Goal: Information Seeking & Learning: Learn about a topic

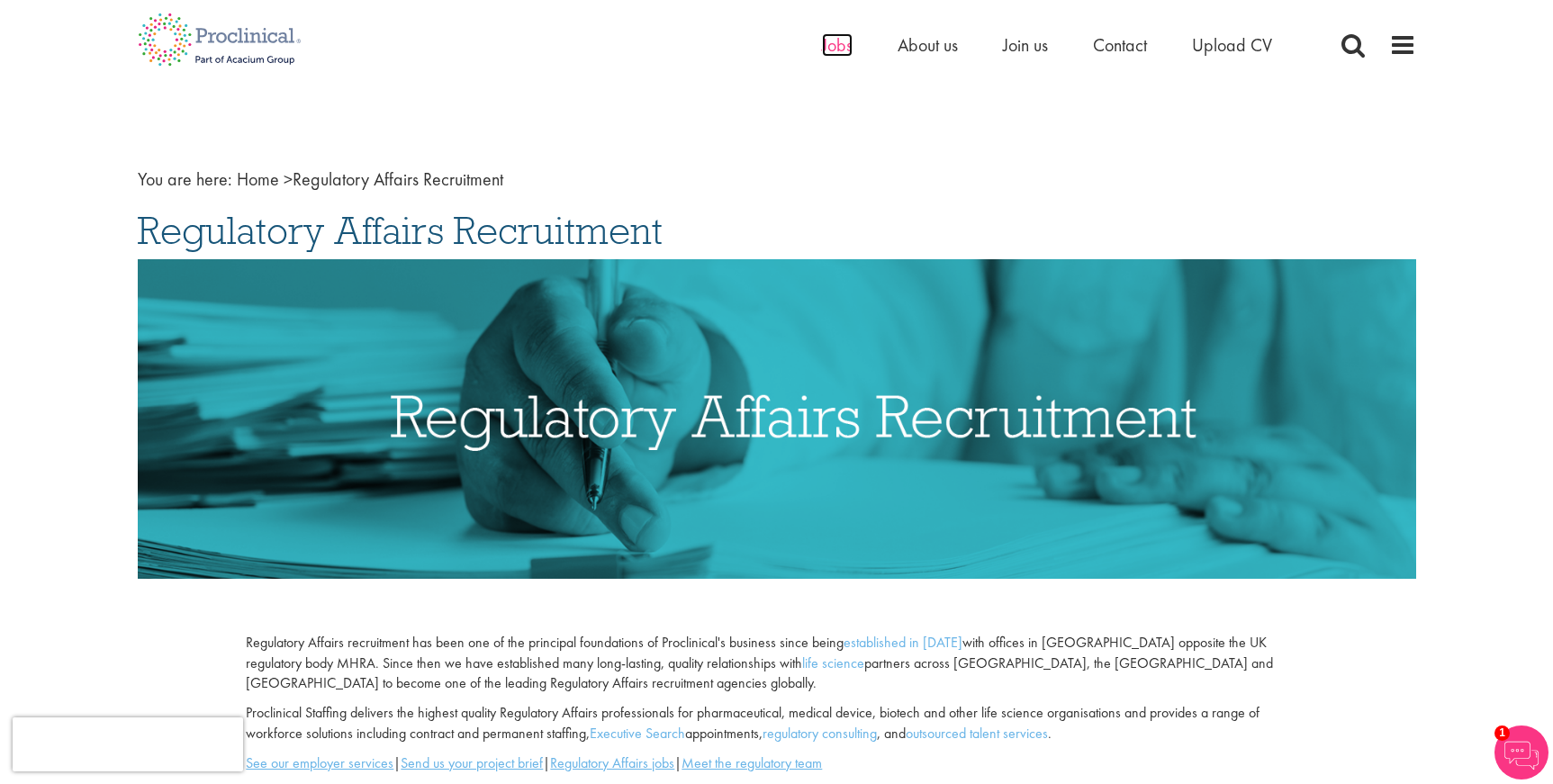
click at [830, 48] on span "Jobs" at bounding box center [837, 45] width 30 height 24
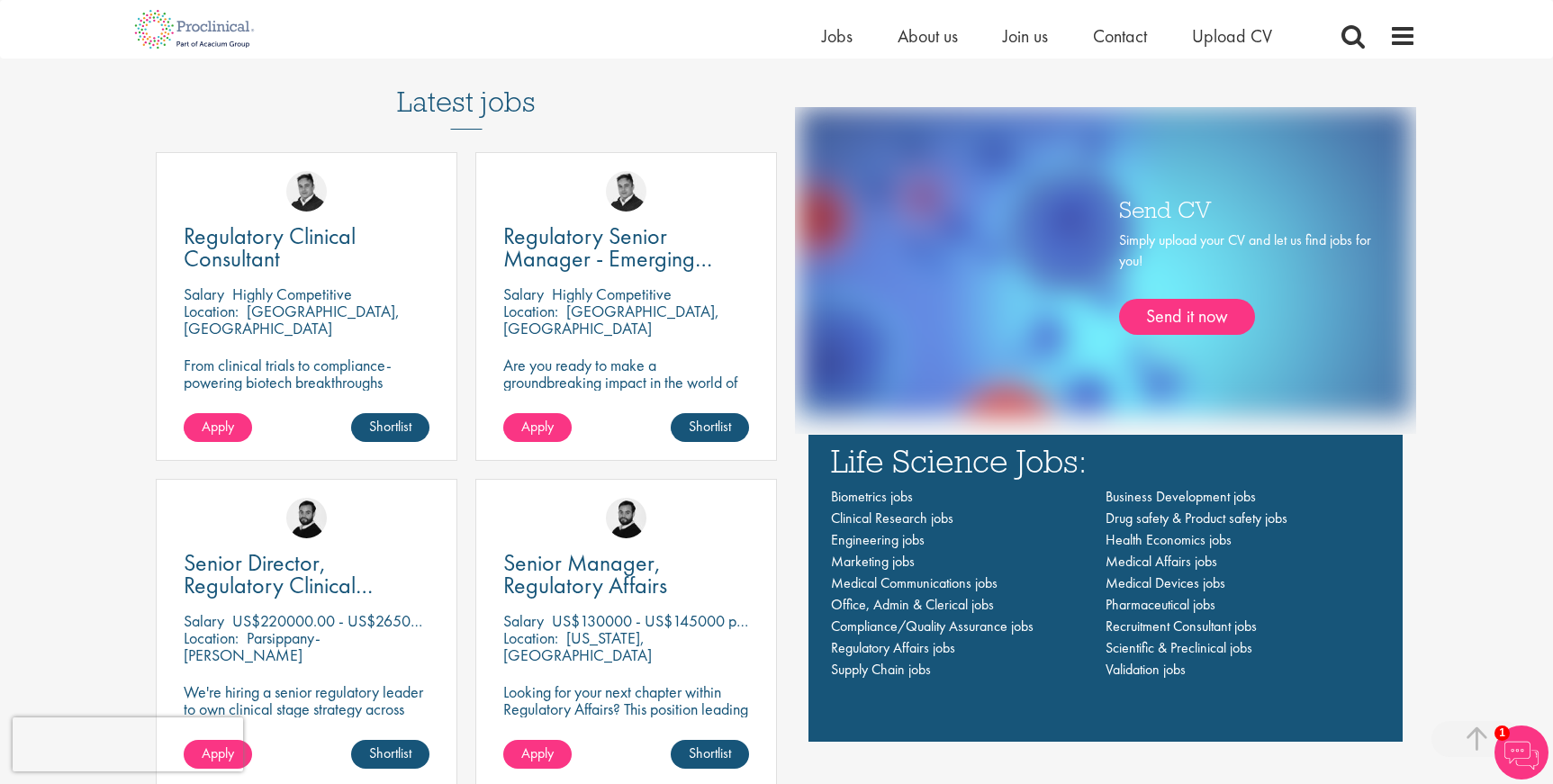
scroll to position [1176, 0]
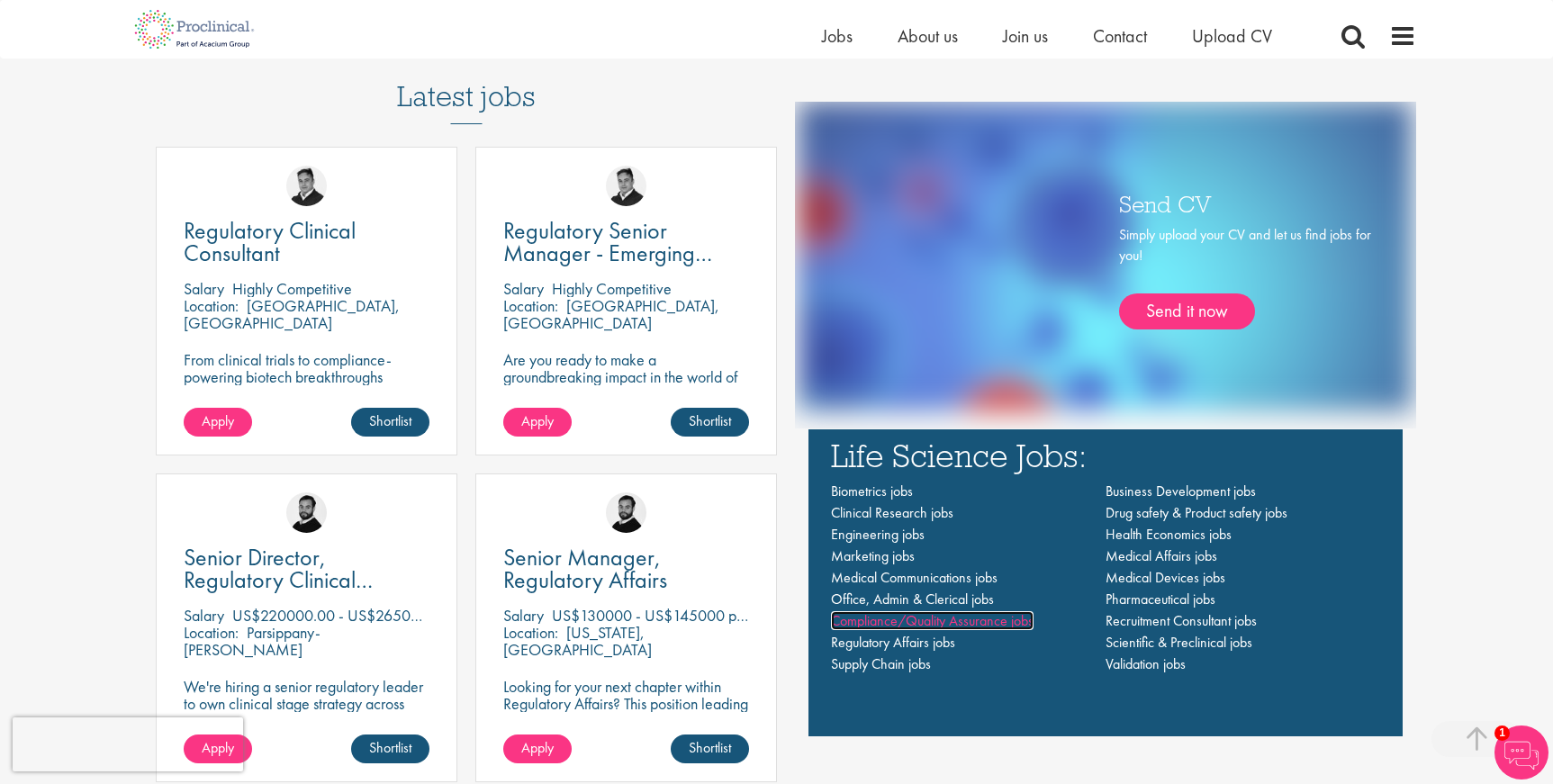
click at [941, 622] on span "Compliance/Quality Assurance jobs" at bounding box center [932, 620] width 203 height 19
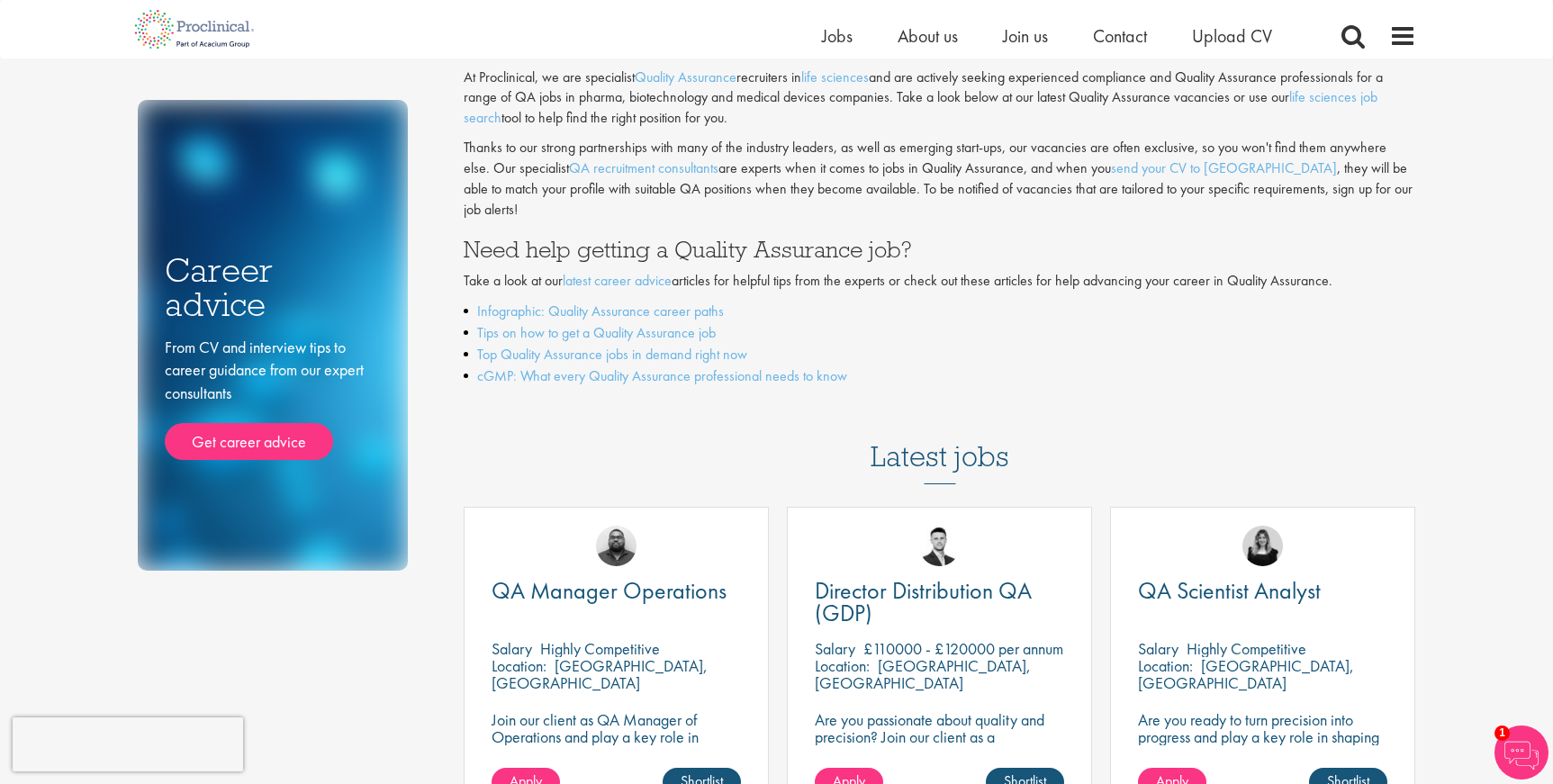
scroll to position [130, 0]
click at [541, 301] on link "Infographic: Quality Assurance career paths" at bounding box center [600, 311] width 247 height 19
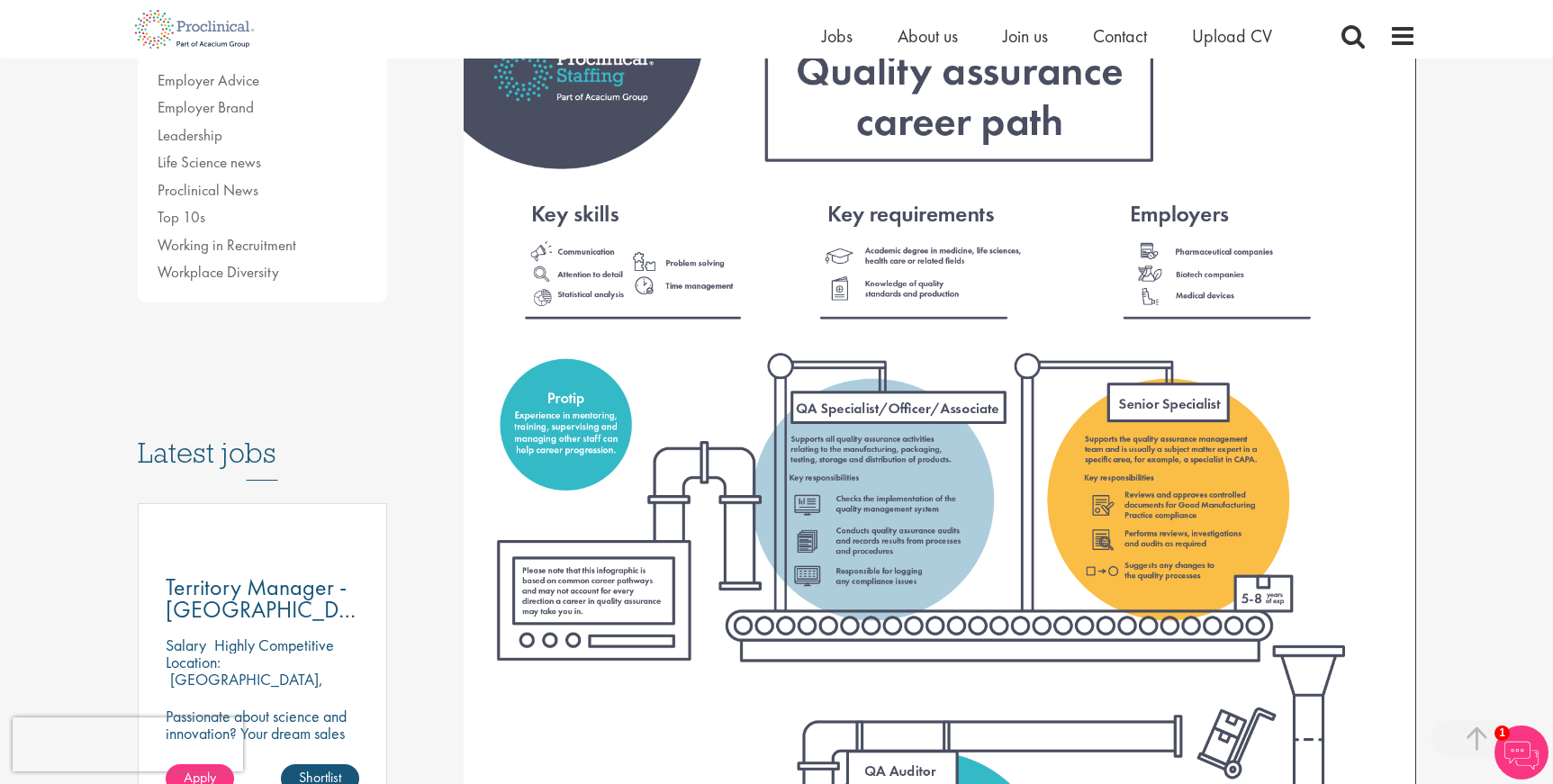
scroll to position [579, 0]
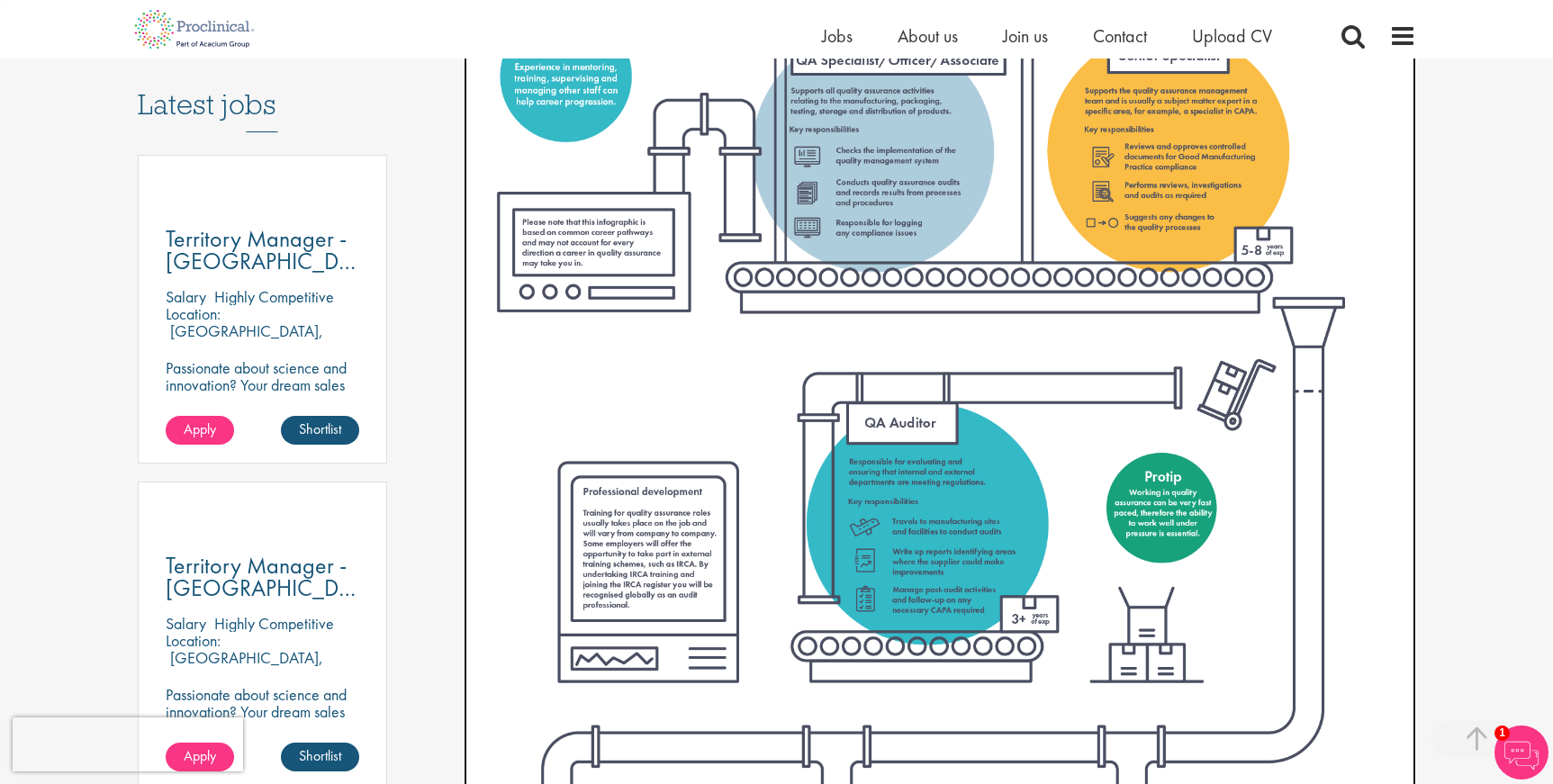
scroll to position [928, 0]
